Goal: Transaction & Acquisition: Purchase product/service

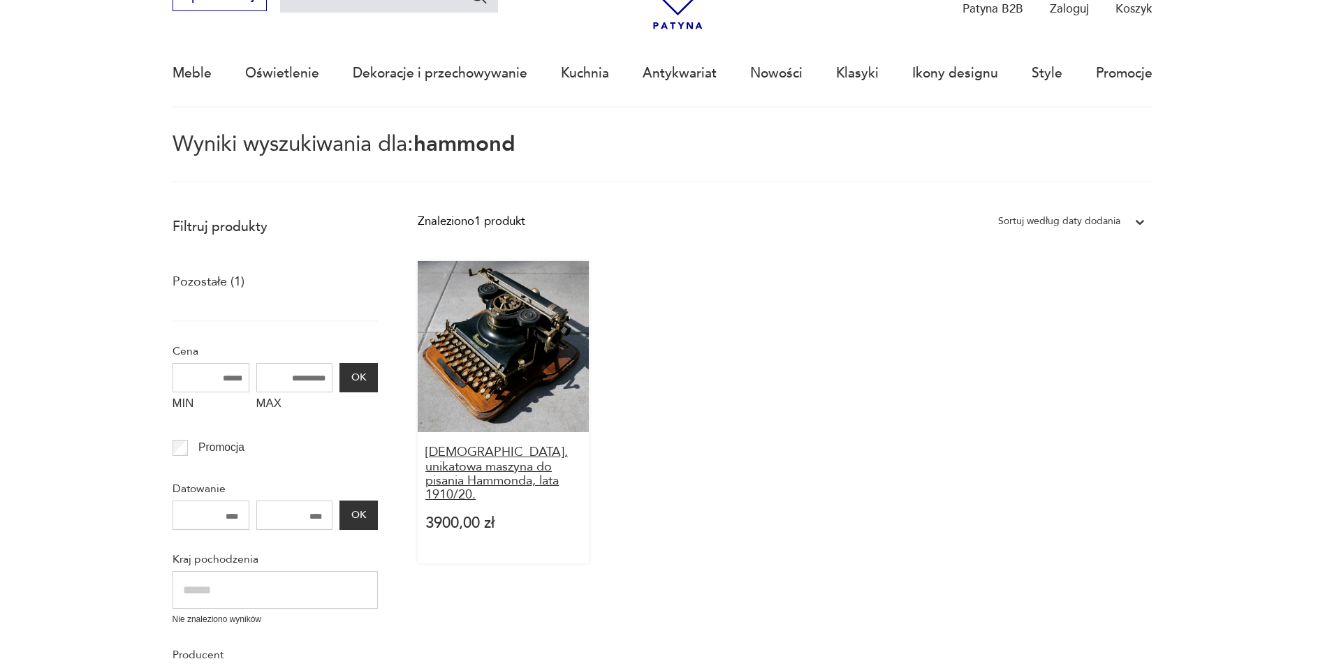
click at [486, 473] on h3 "[DEMOGRAPHIC_DATA], unikatowa maszyna do pisania Hammonda, lata 1910/20." at bounding box center [503, 473] width 156 height 57
